Goal: Task Accomplishment & Management: Use online tool/utility

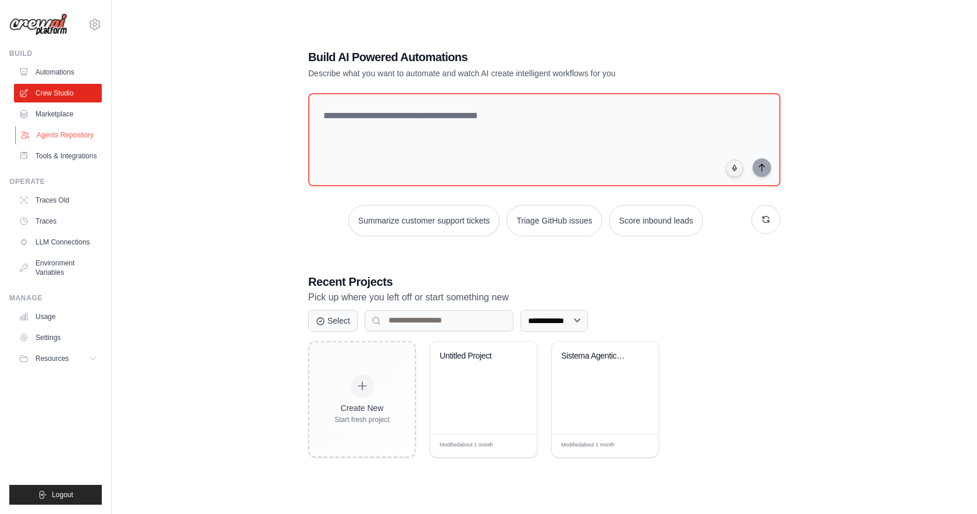
click at [83, 134] on link "Agents Repository" at bounding box center [59, 135] width 88 height 19
click at [75, 137] on link "Agents Repository" at bounding box center [59, 135] width 88 height 19
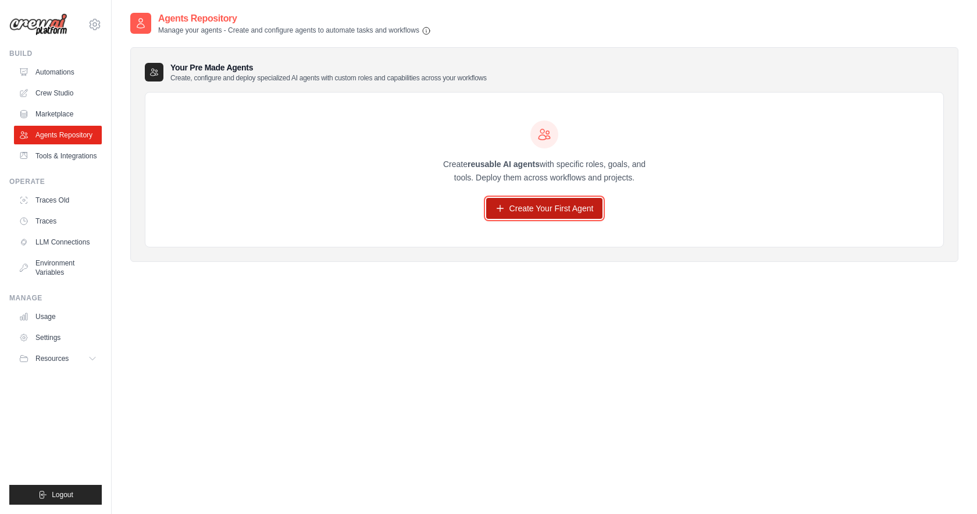
click at [511, 209] on link "Create Your First Agent" at bounding box center [544, 208] width 117 height 21
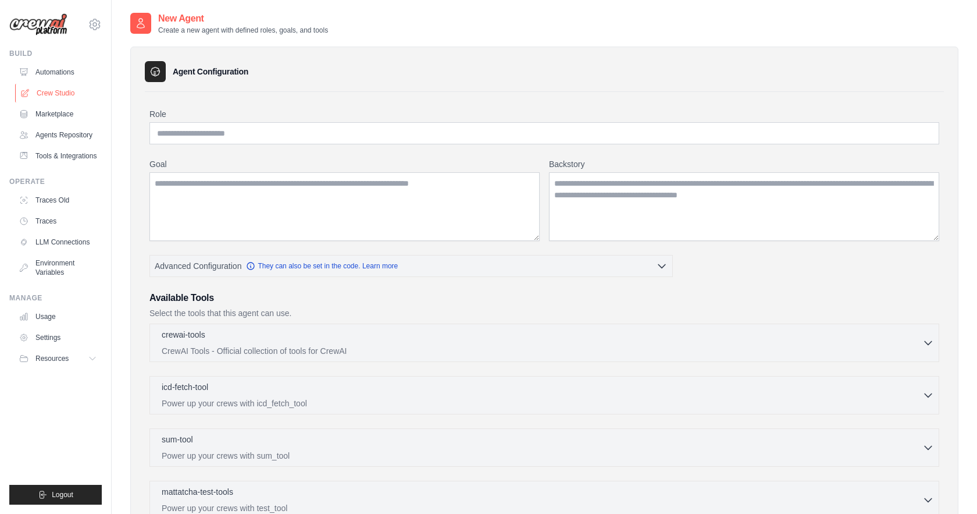
click at [59, 91] on link "Crew Studio" at bounding box center [59, 93] width 88 height 19
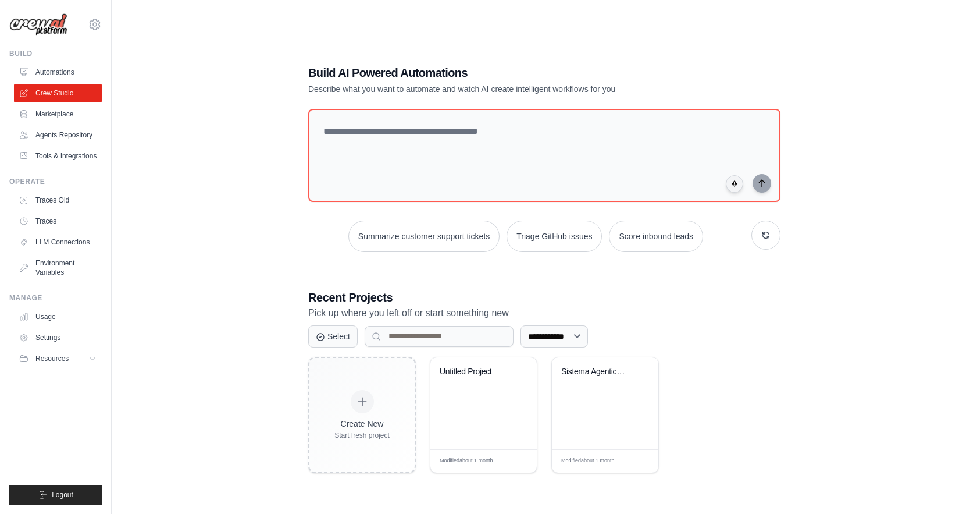
scroll to position [23, 0]
